Goal: Information Seeking & Learning: Learn about a topic

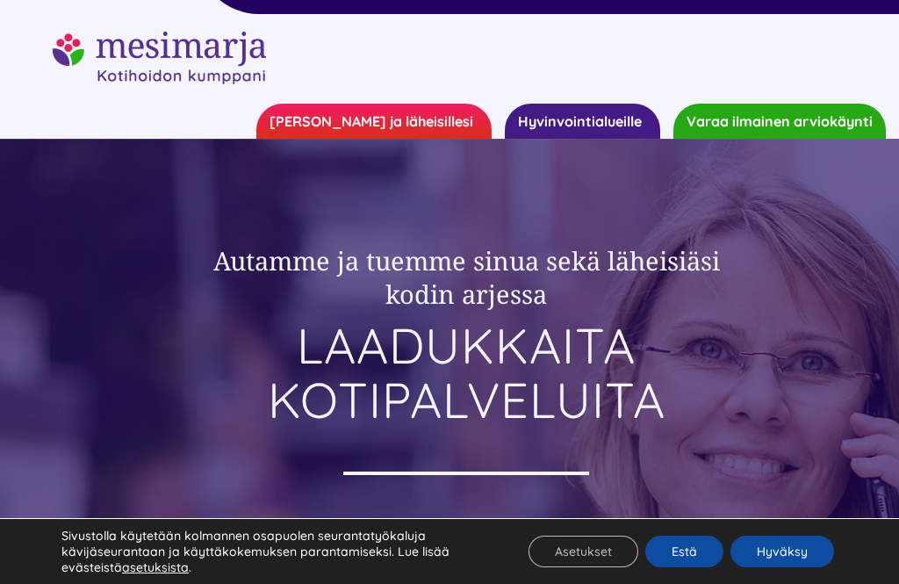
click at [777, 562] on button "Hyväksy" at bounding box center [782, 551] width 104 height 32
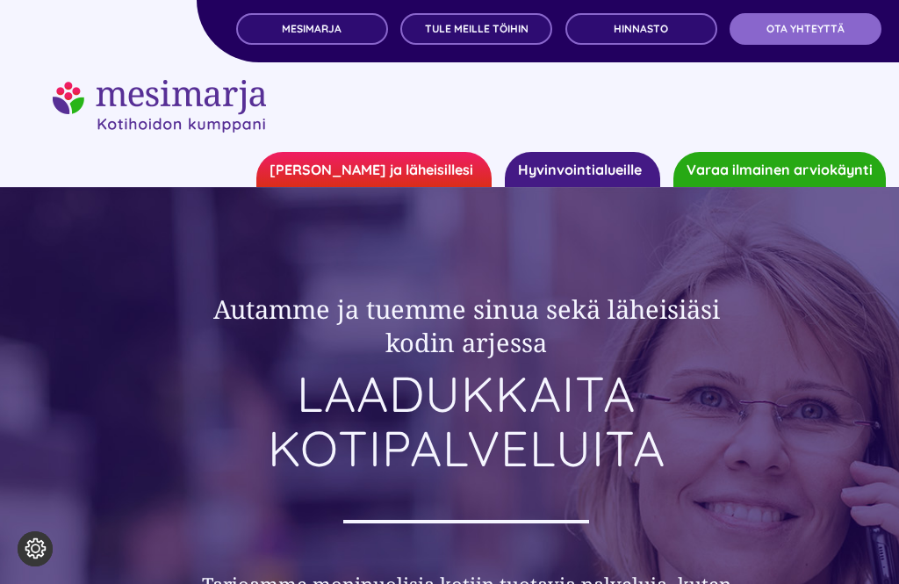
click at [646, 34] on span "Hinnasto" at bounding box center [640, 29] width 54 height 12
click at [476, 32] on span "TULE MEILLE TÖIHIN" at bounding box center [477, 29] width 104 height 12
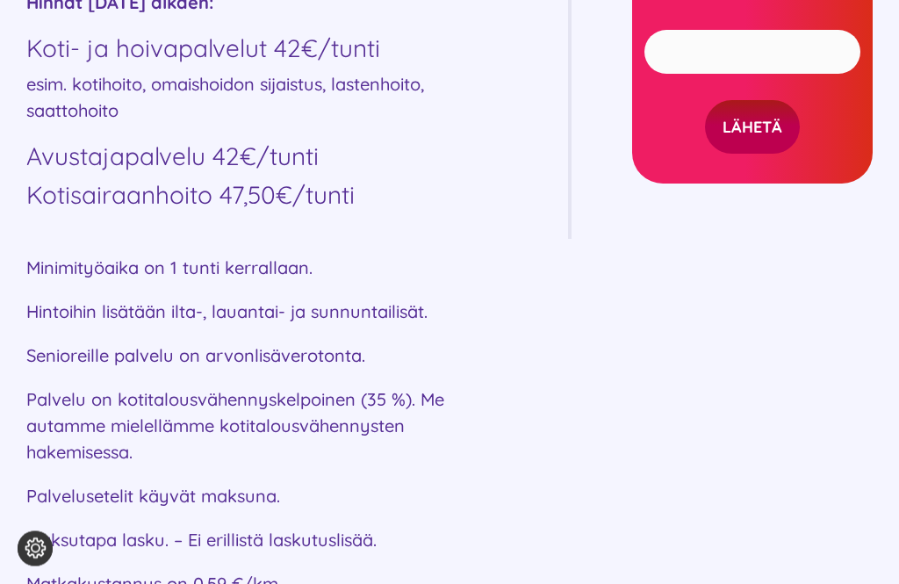
scroll to position [1129, 0]
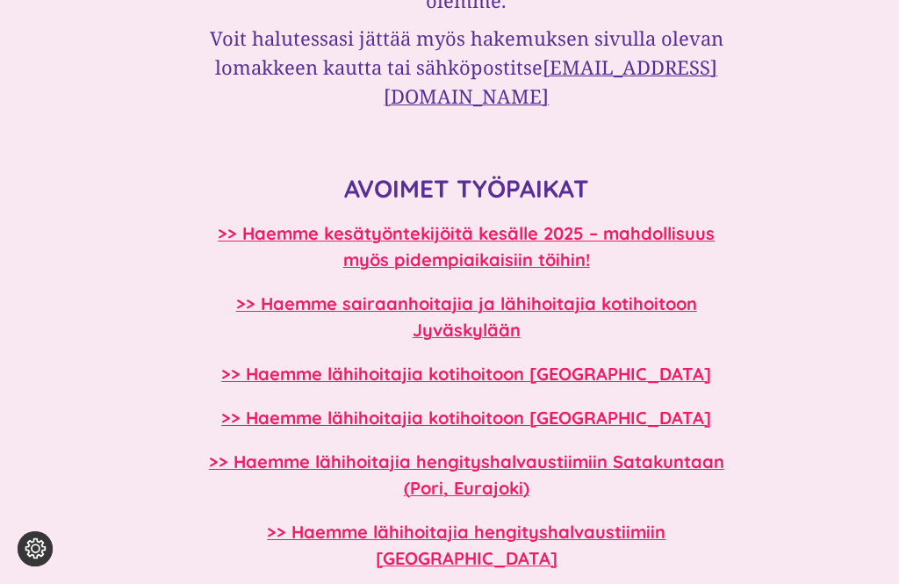
scroll to position [1525, 0]
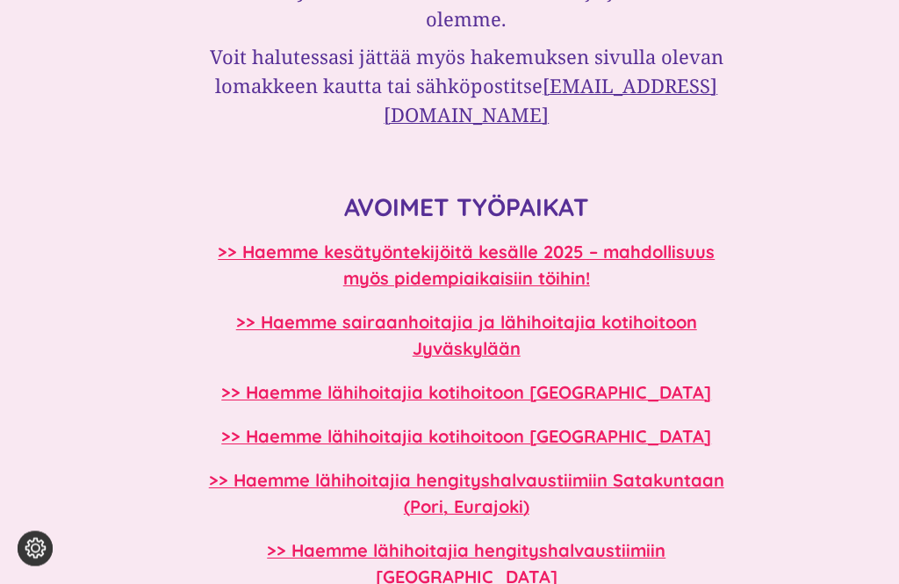
click at [494, 241] on b ">> Haemme kesätyöntekijöitä kesälle 2025 – mahdollisuus myös pidempiaikaisiin t…" at bounding box center [466, 265] width 497 height 48
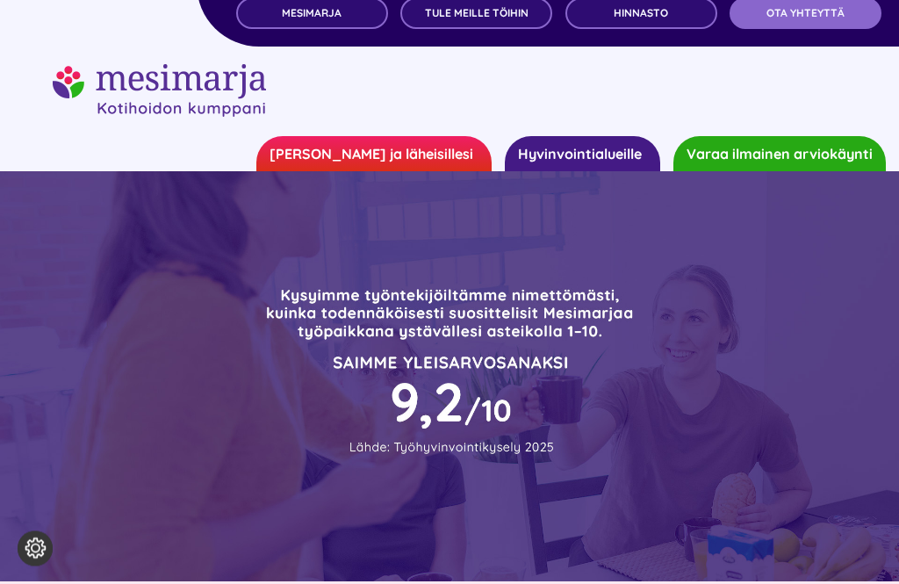
scroll to position [0, 0]
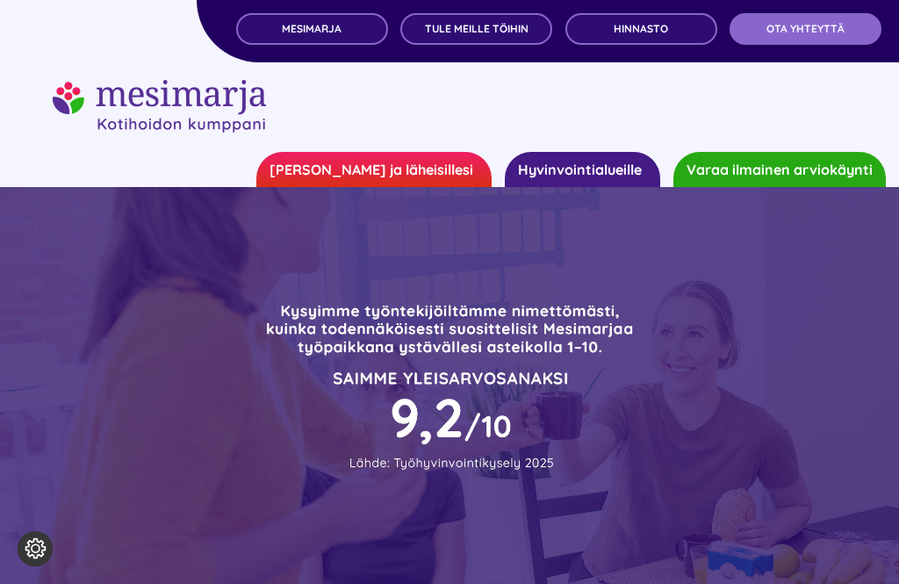
click at [802, 28] on span "OTA YHTEYTTÄ" at bounding box center [805, 29] width 78 height 12
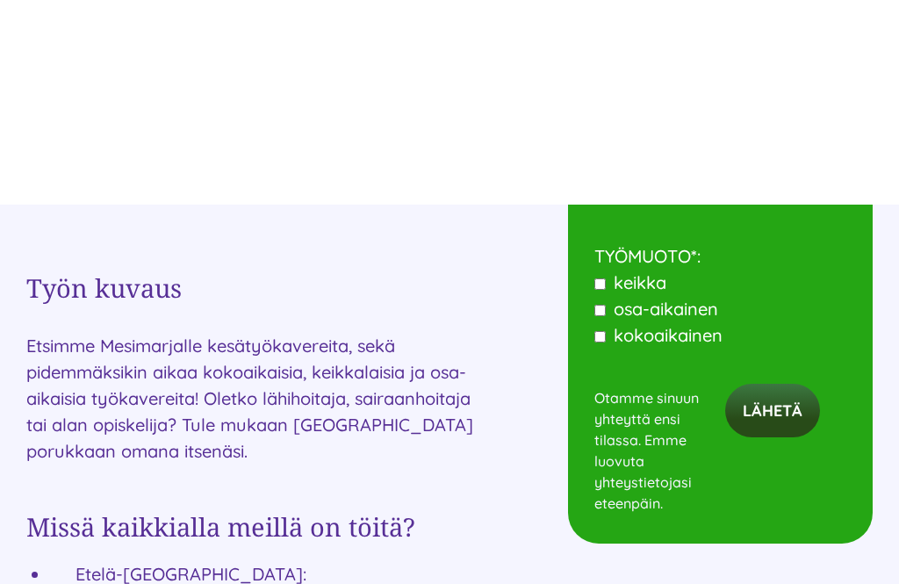
scroll to position [997, 0]
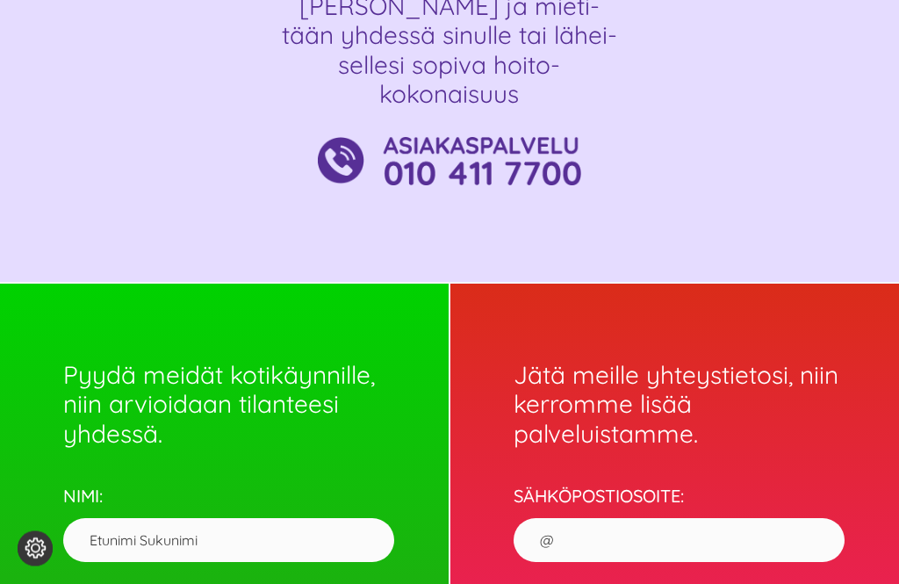
scroll to position [1019, 0]
